Goal: Information Seeking & Learning: Learn about a topic

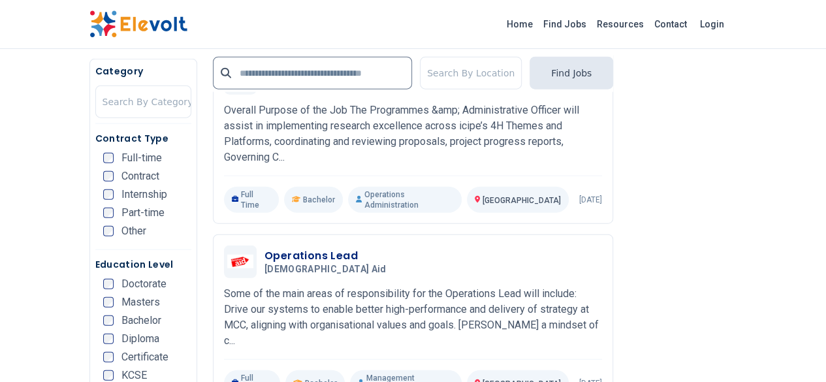
scroll to position [1567, 0]
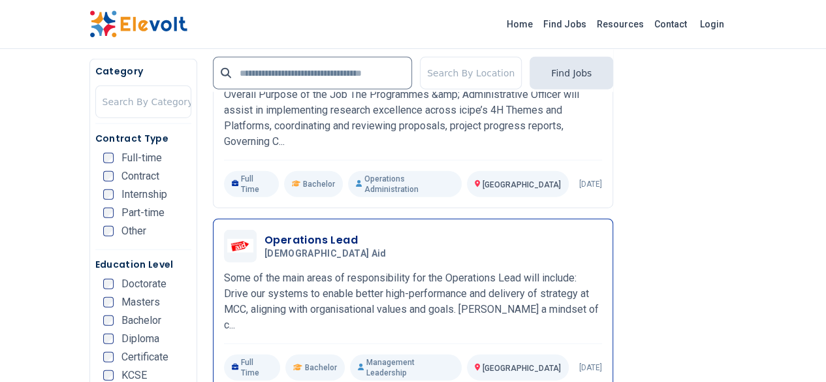
click at [292, 232] on h3 "Operations Lead" at bounding box center [327, 240] width 127 height 16
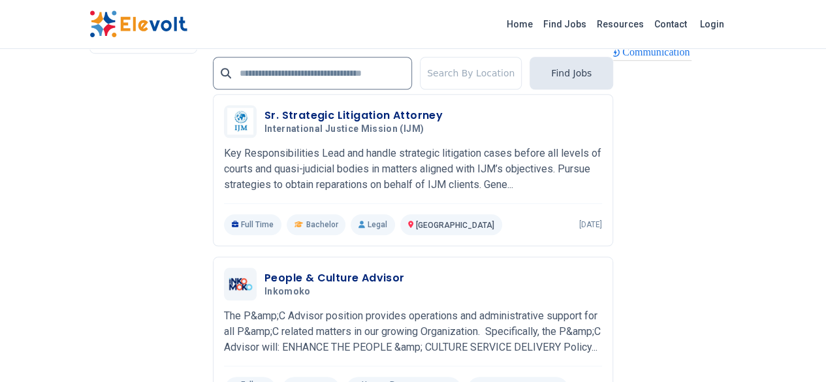
scroll to position [2978, 0]
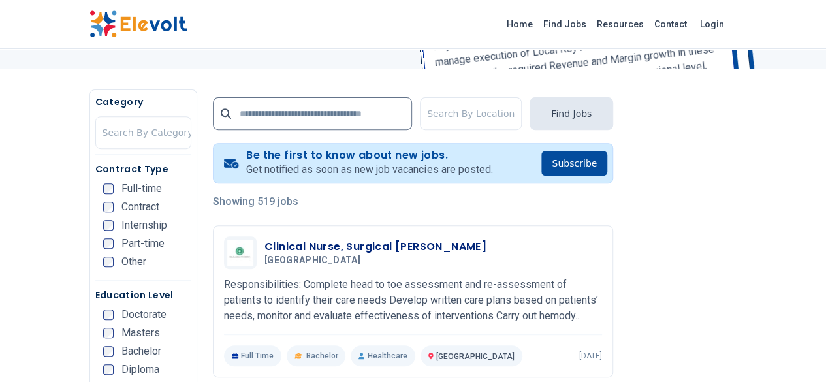
scroll to position [234, 0]
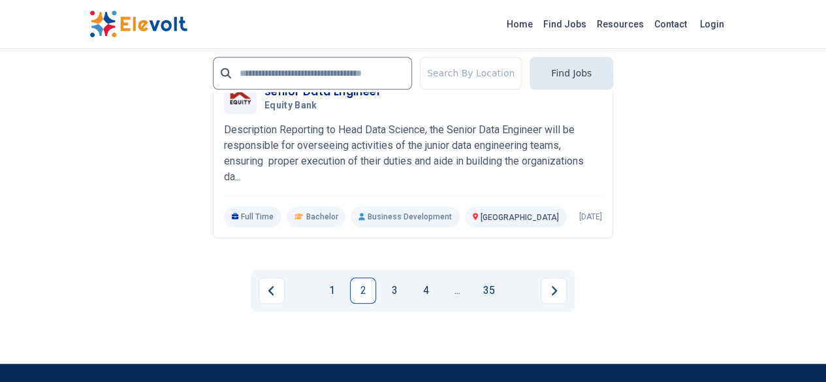
scroll to position [3108, 0]
